Goal: Task Accomplishment & Management: Manage account settings

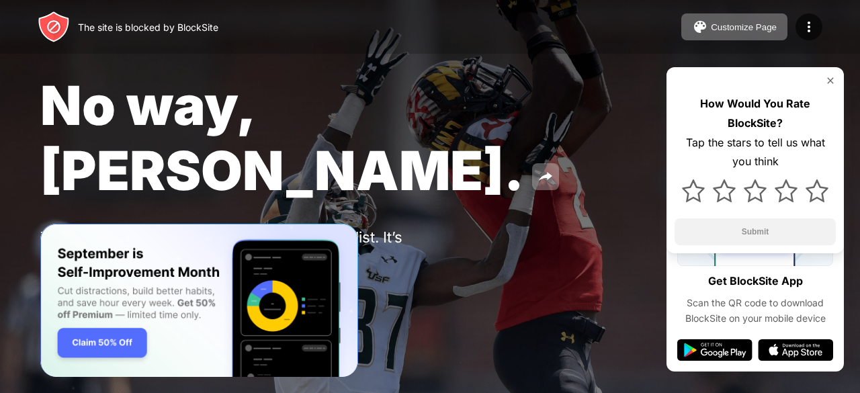
click at [860, 13] on div "The site is blocked by BlockSite Customize Page Edit Block List Redirect Custom…" at bounding box center [430, 27] width 860 height 54
click at [805, 32] on img at bounding box center [809, 27] width 16 height 16
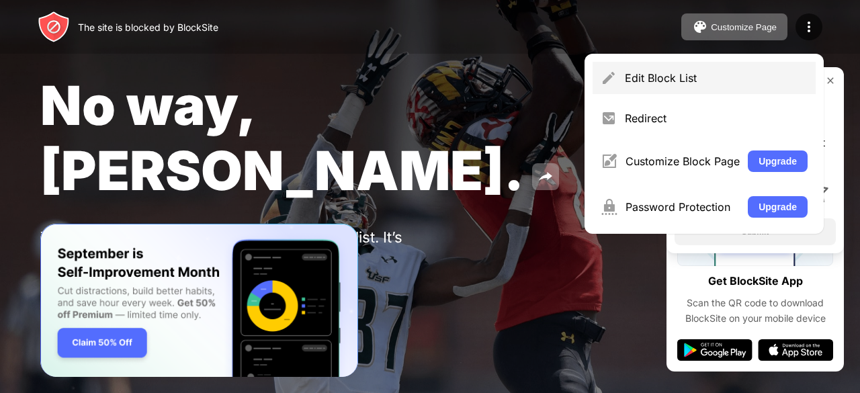
click at [686, 84] on div "Edit Block List" at bounding box center [704, 78] width 223 height 32
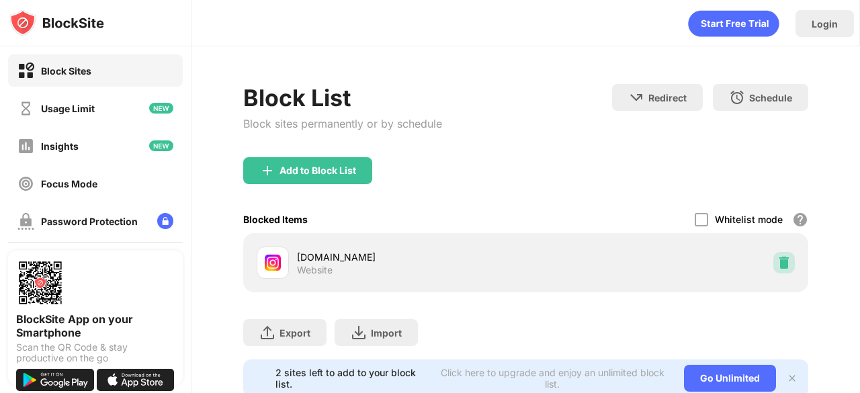
click at [781, 259] on div at bounding box center [785, 263] width 22 height 22
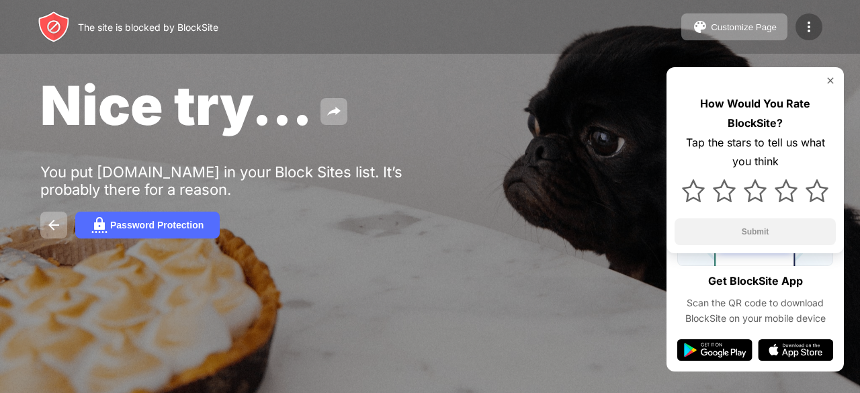
click at [817, 33] on img at bounding box center [809, 27] width 16 height 16
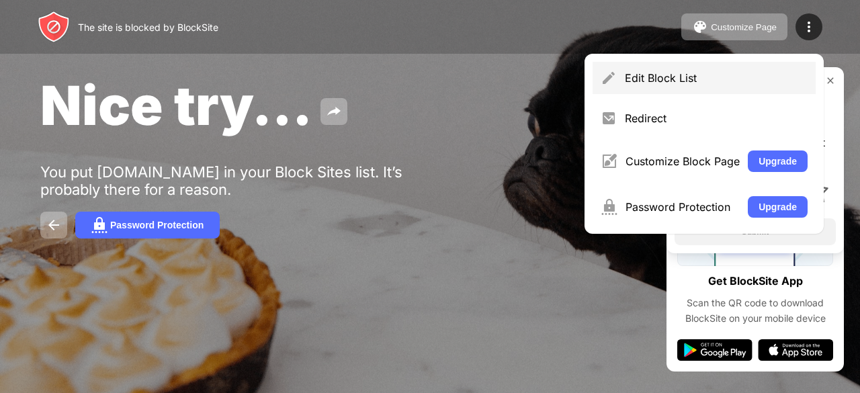
click at [732, 85] on div "Edit Block List" at bounding box center [704, 78] width 223 height 32
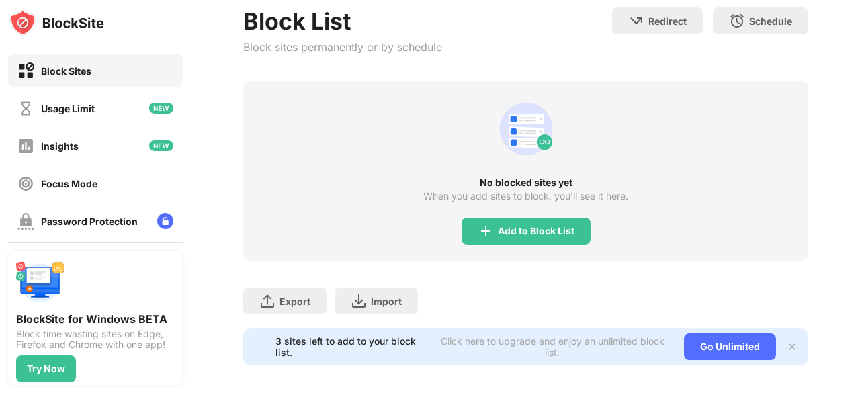
scroll to position [96, 0]
